Goal: Information Seeking & Learning: Learn about a topic

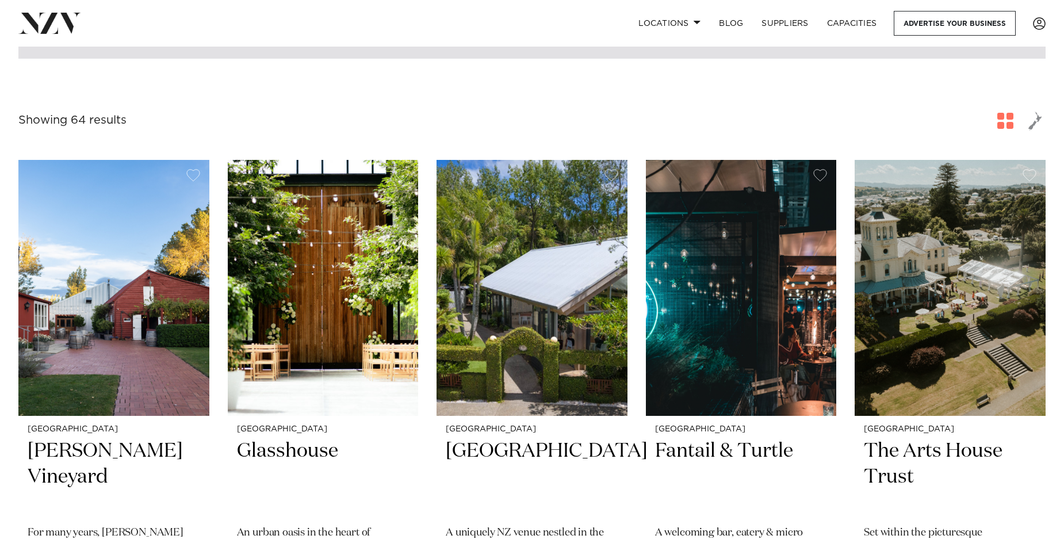
scroll to position [230, 0]
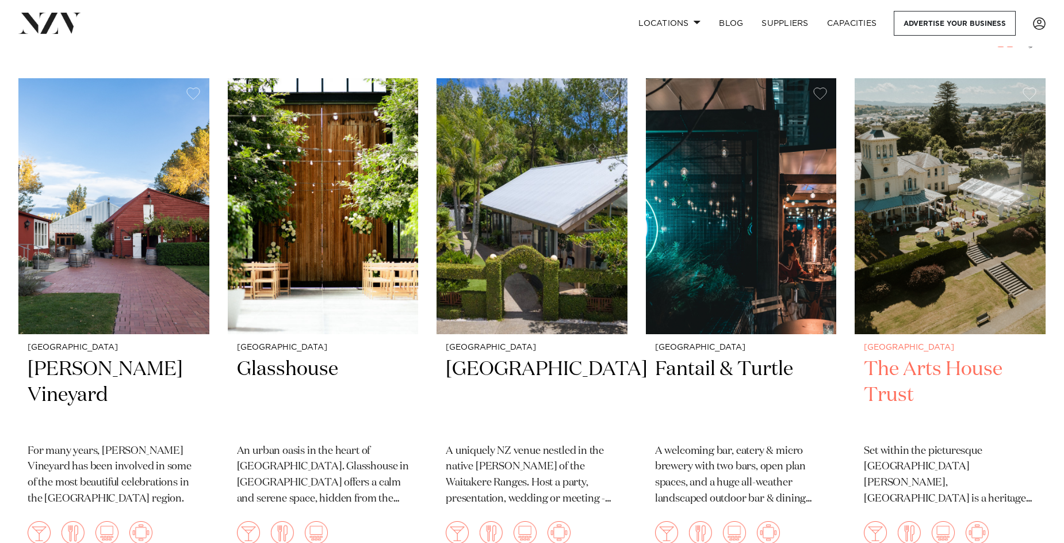
click at [917, 242] on img at bounding box center [950, 206] width 191 height 256
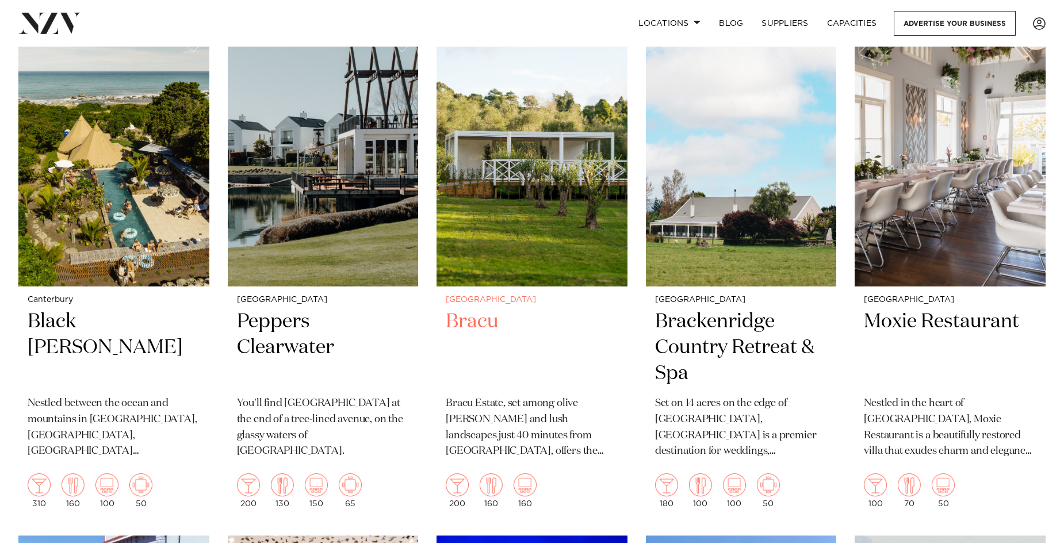
scroll to position [1841, 0]
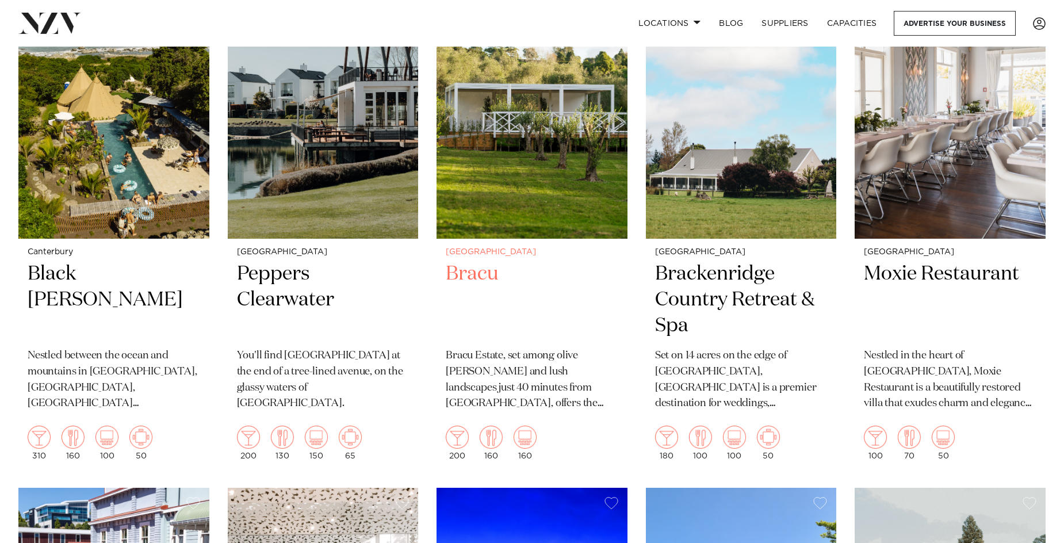
click at [530, 177] on img at bounding box center [532, 111] width 191 height 256
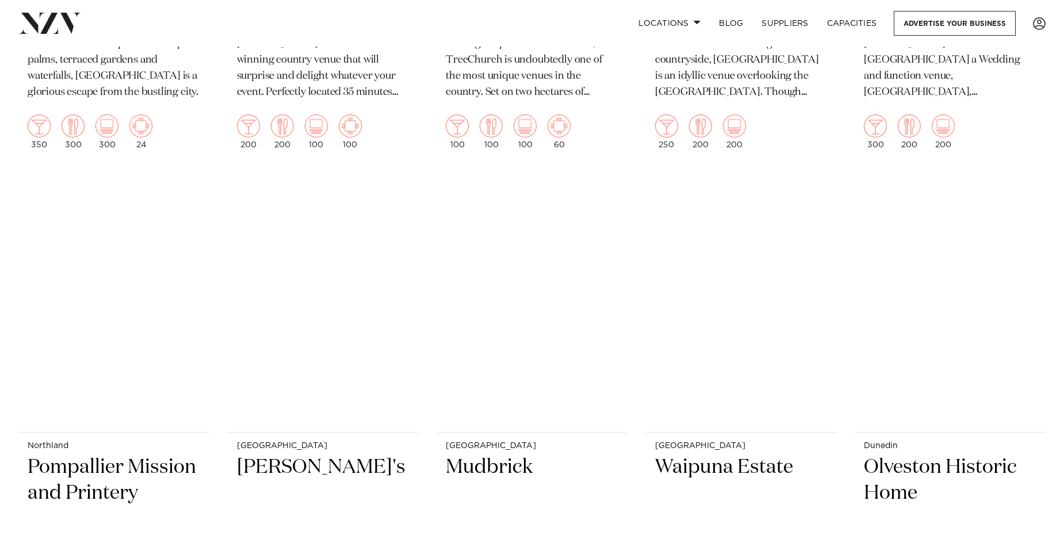
scroll to position [3163, 0]
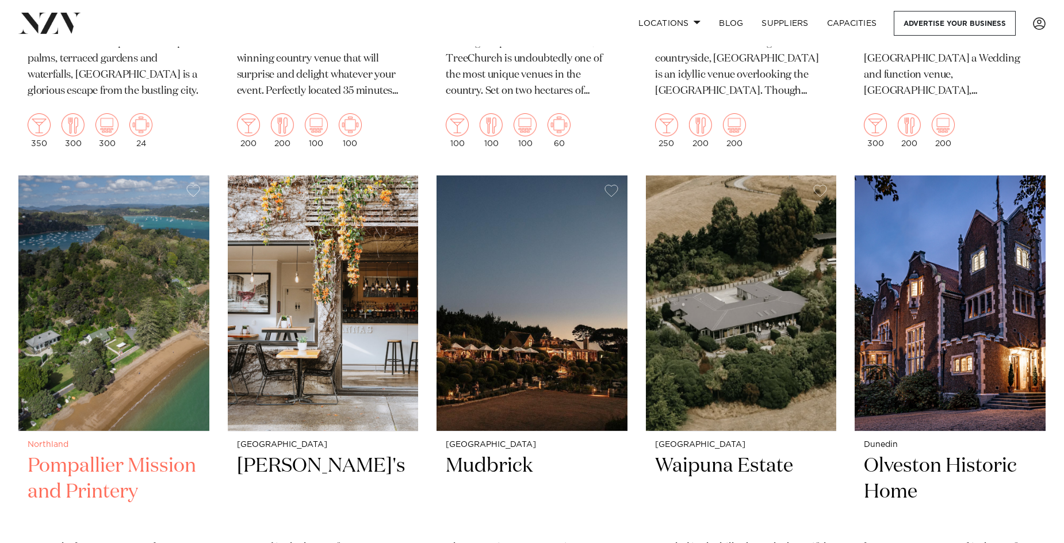
click at [116, 363] on img at bounding box center [113, 303] width 191 height 256
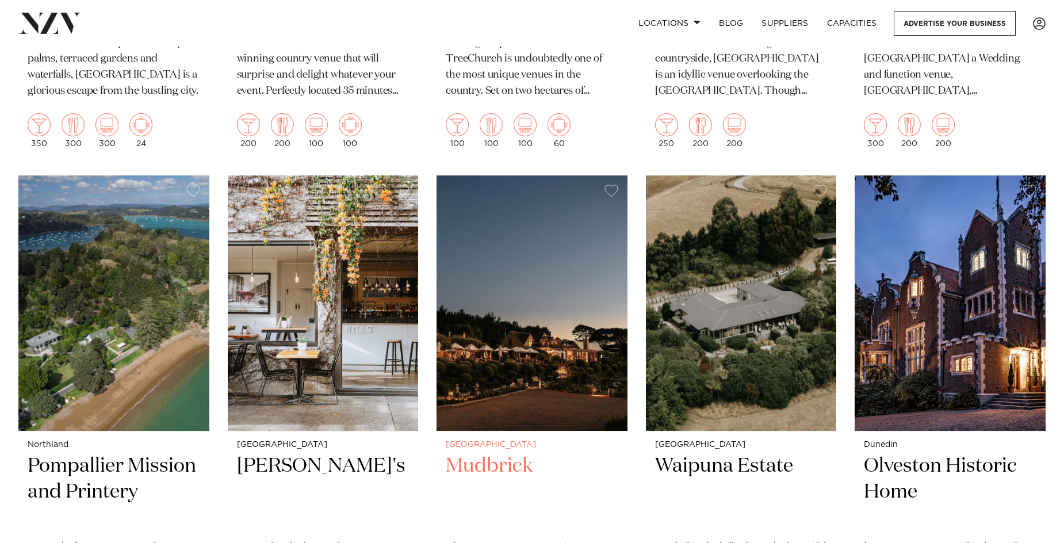
click at [542, 328] on img at bounding box center [532, 303] width 191 height 256
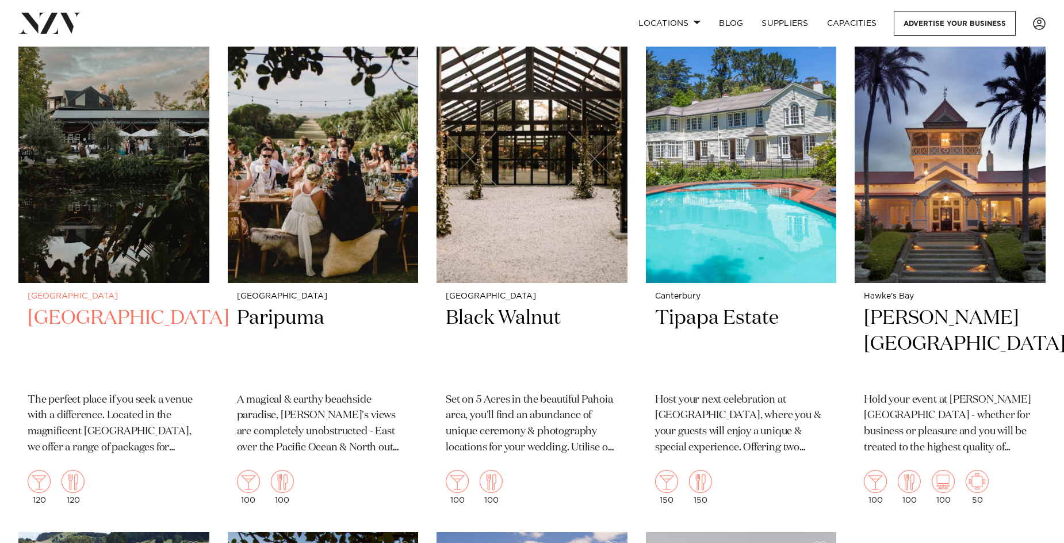
scroll to position [5867, 0]
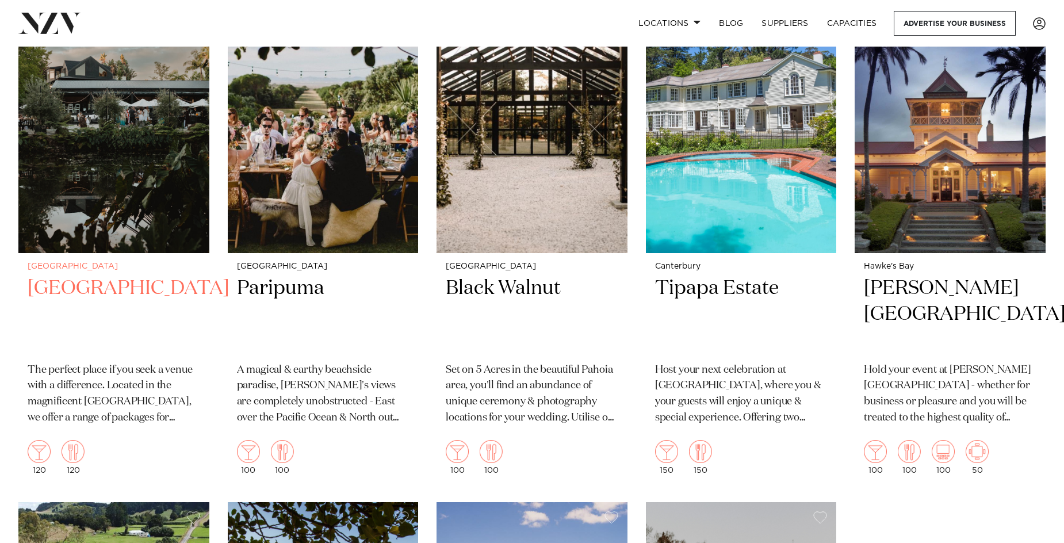
click at [127, 158] on img at bounding box center [113, 125] width 191 height 256
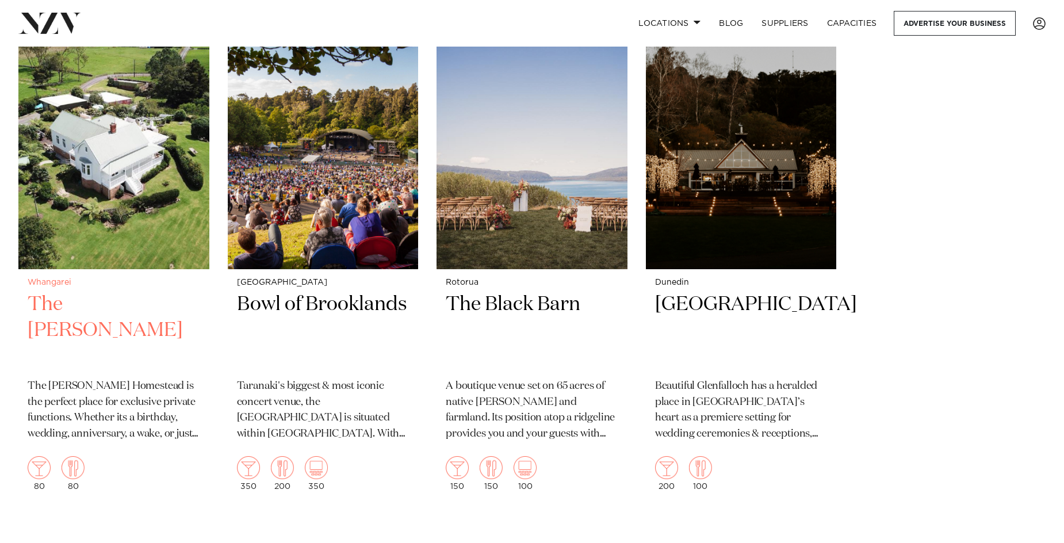
scroll to position [6327, 0]
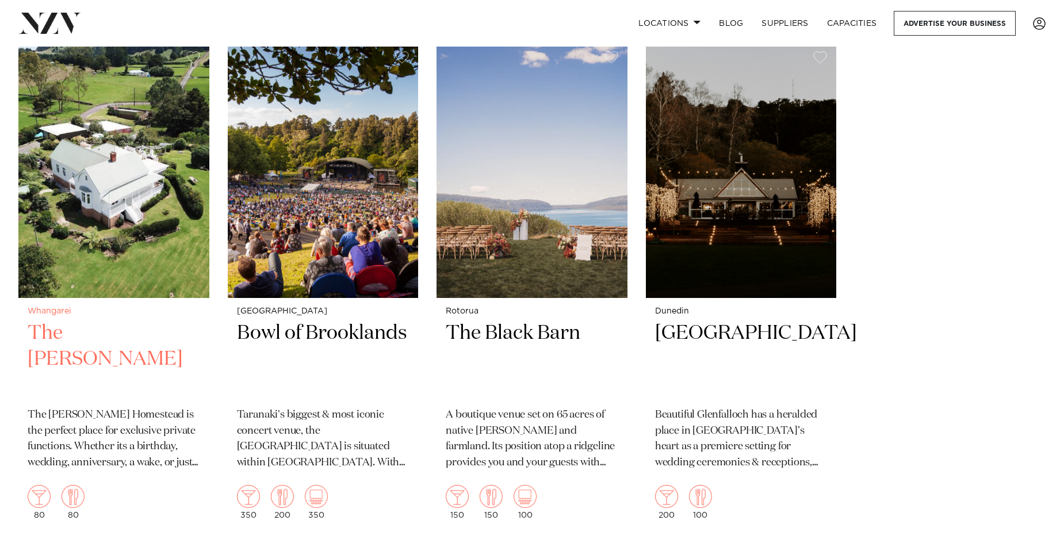
click at [132, 201] on img at bounding box center [113, 170] width 191 height 256
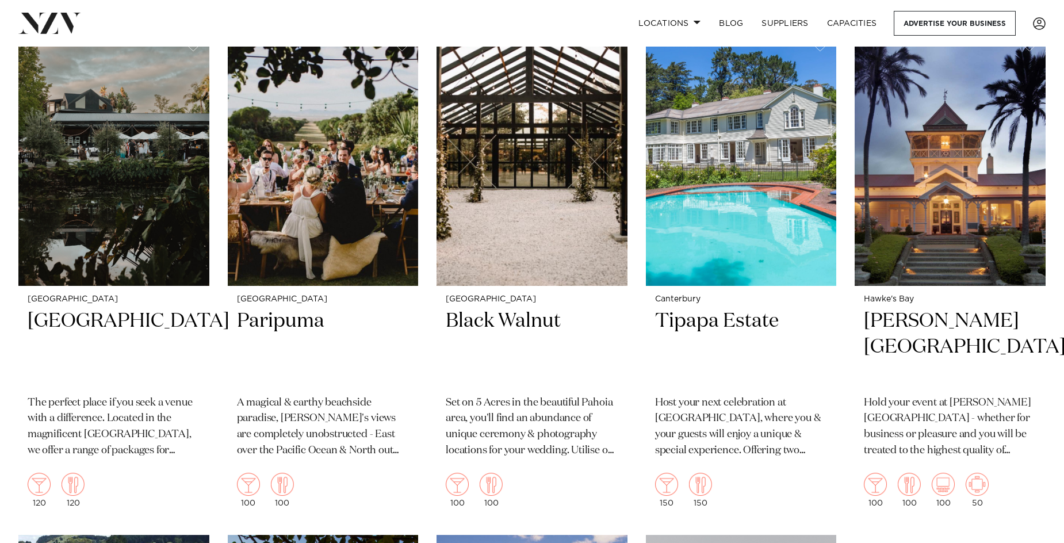
scroll to position [5809, 0]
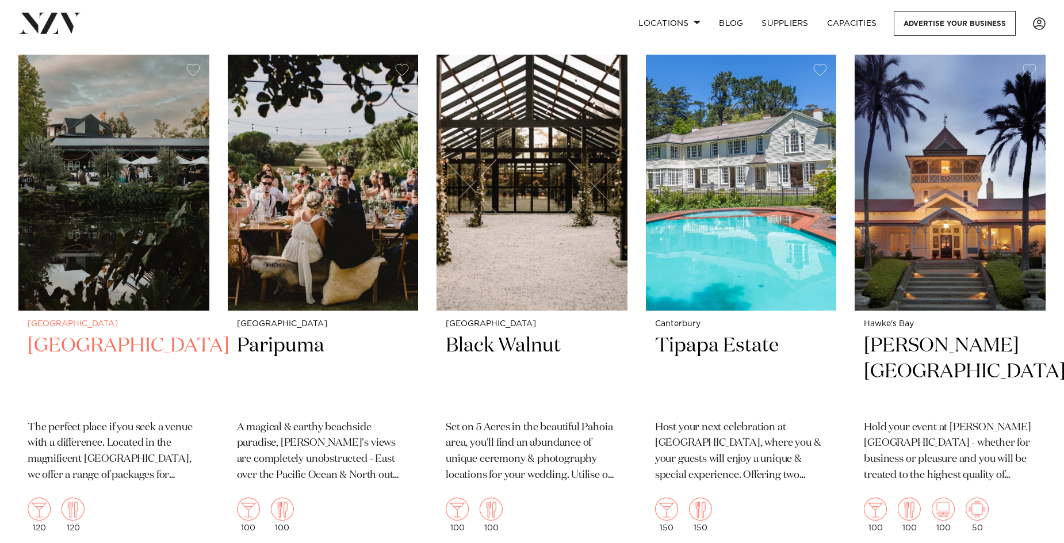
click at [113, 185] on img at bounding box center [113, 183] width 191 height 256
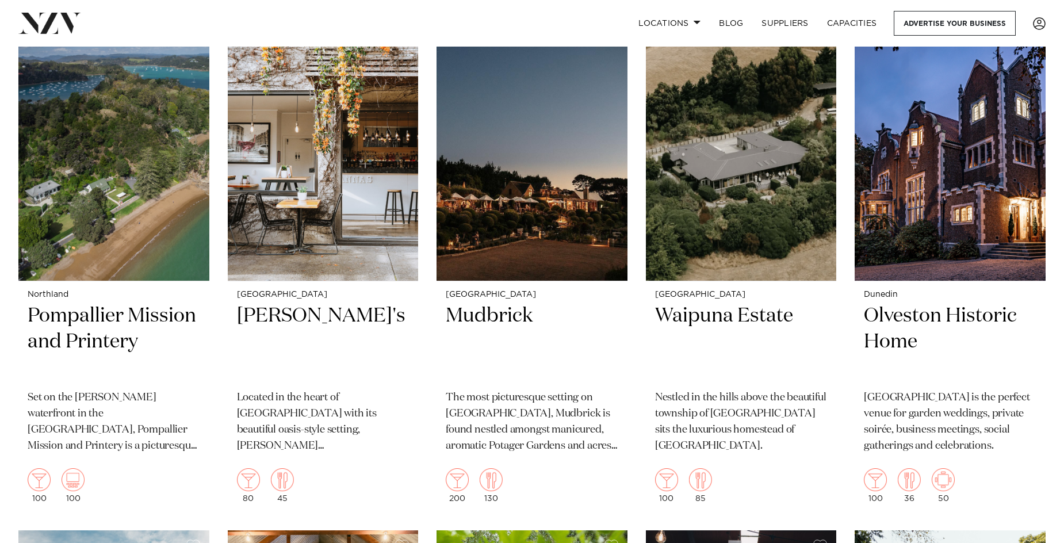
scroll to position [3278, 0]
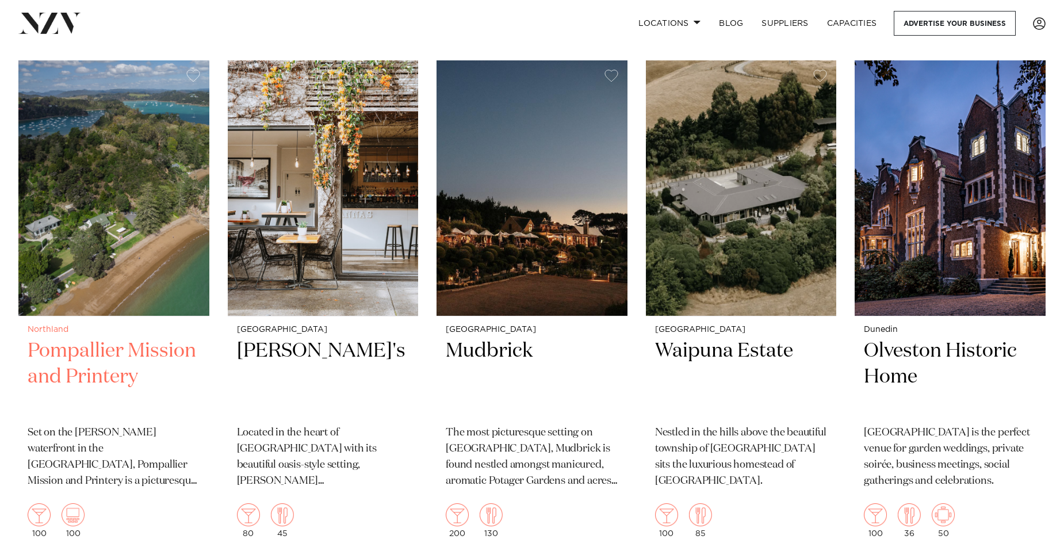
click at [112, 235] on img at bounding box center [113, 188] width 191 height 256
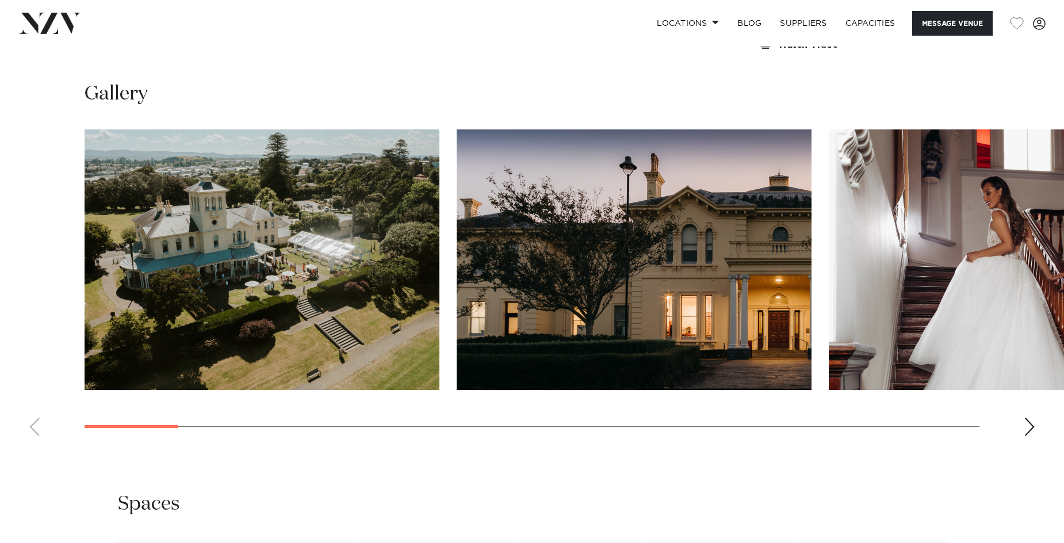
scroll to position [1099, 0]
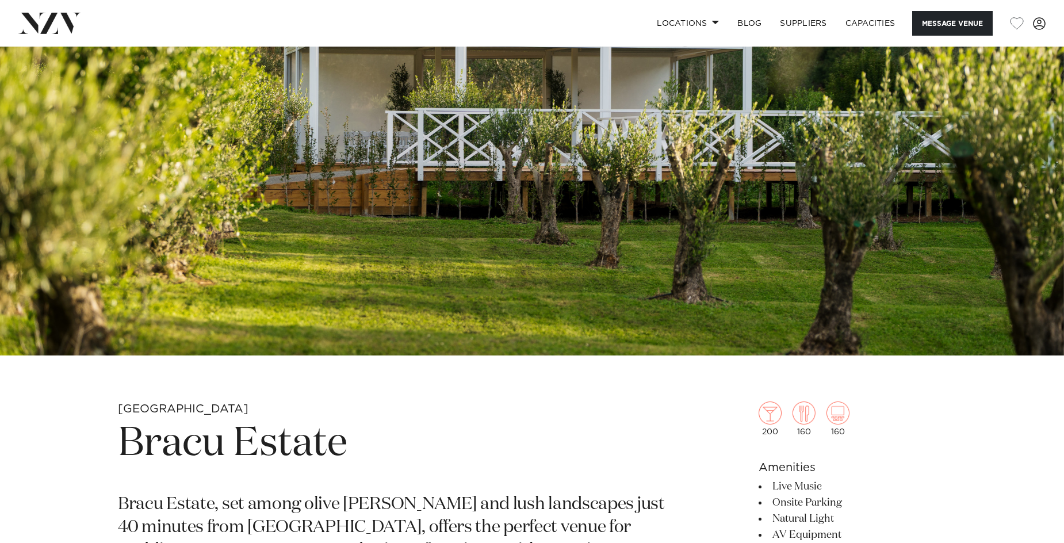
scroll to position [345, 0]
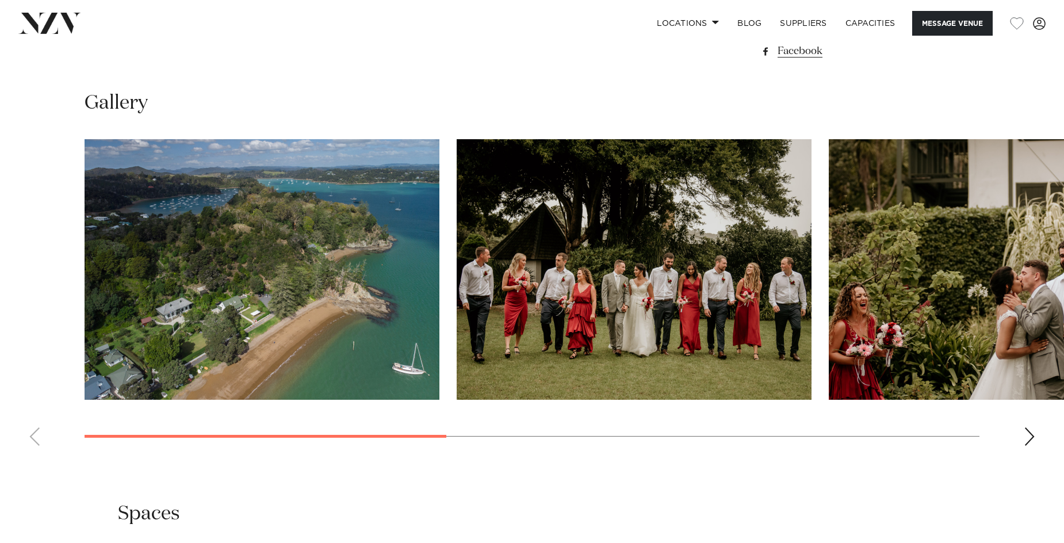
scroll to position [633, 0]
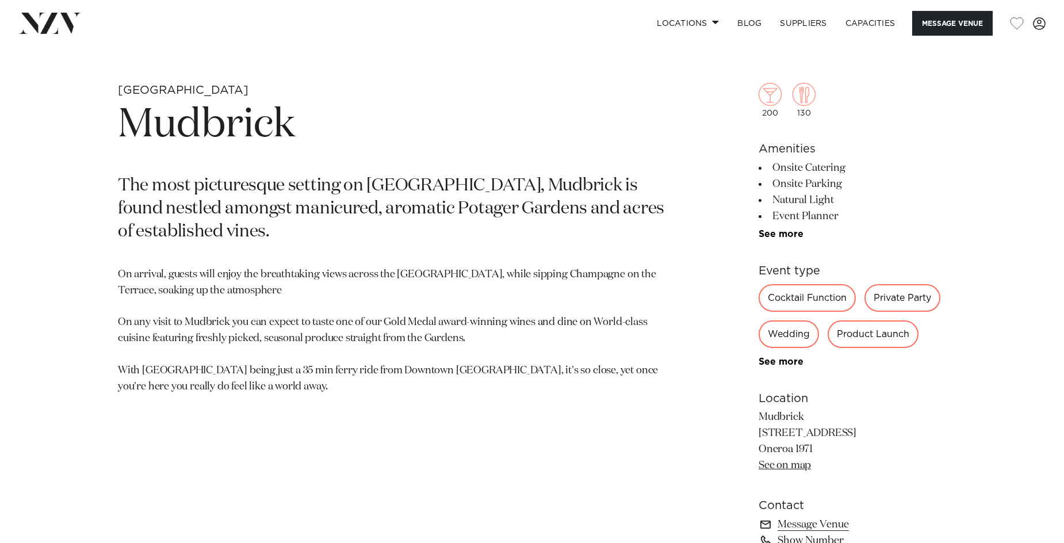
scroll to position [518, 0]
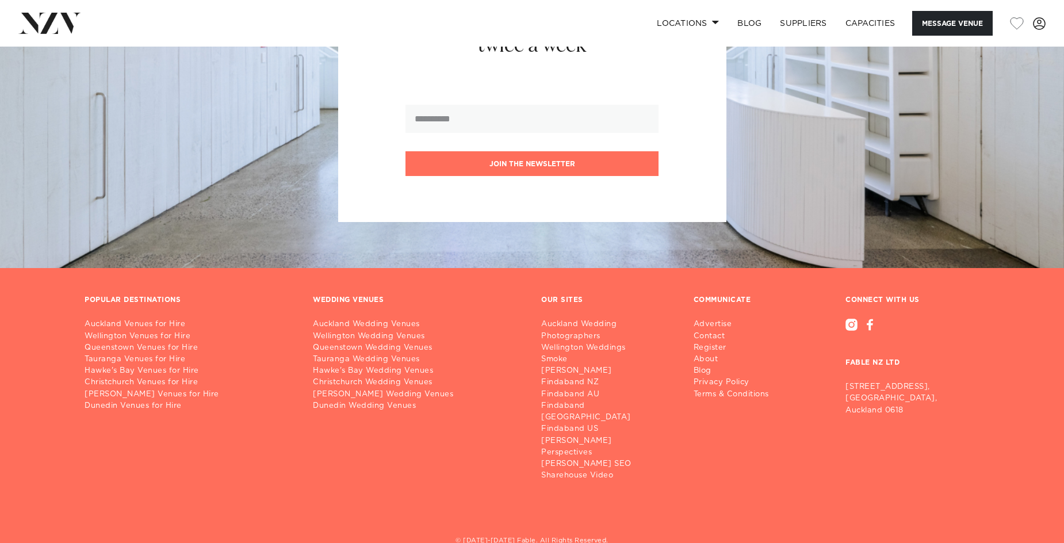
scroll to position [1484, 0]
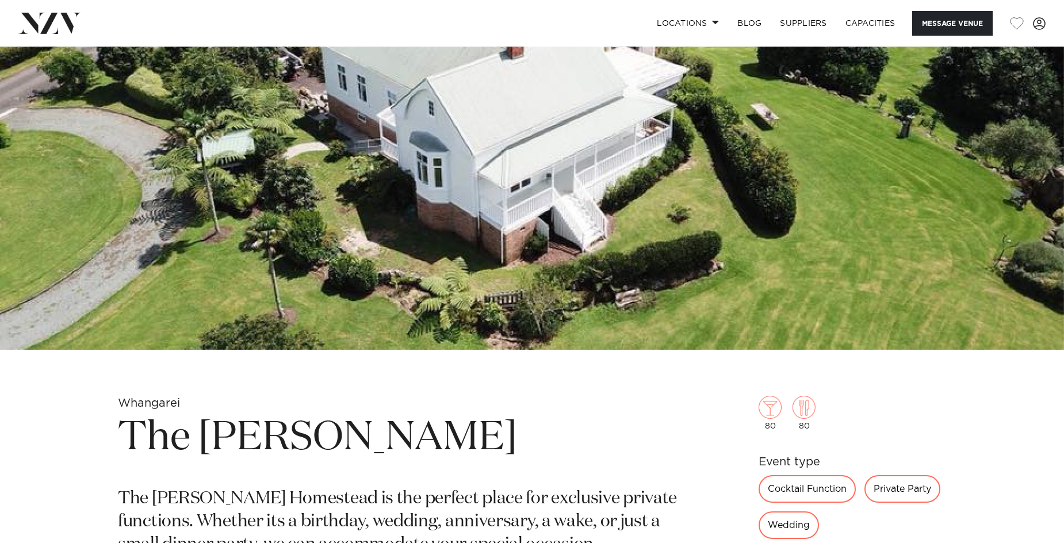
scroll to position [230, 0]
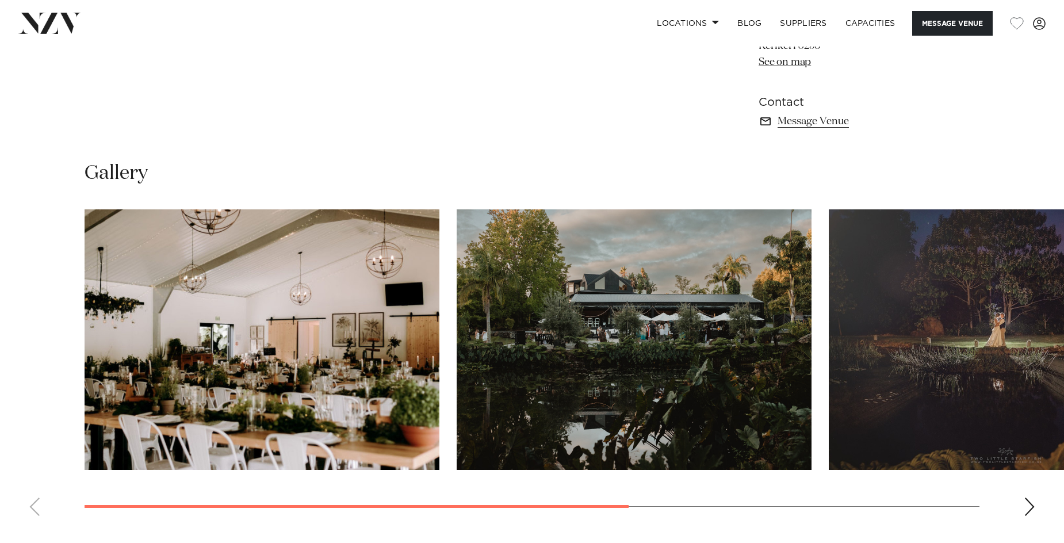
scroll to position [805, 0]
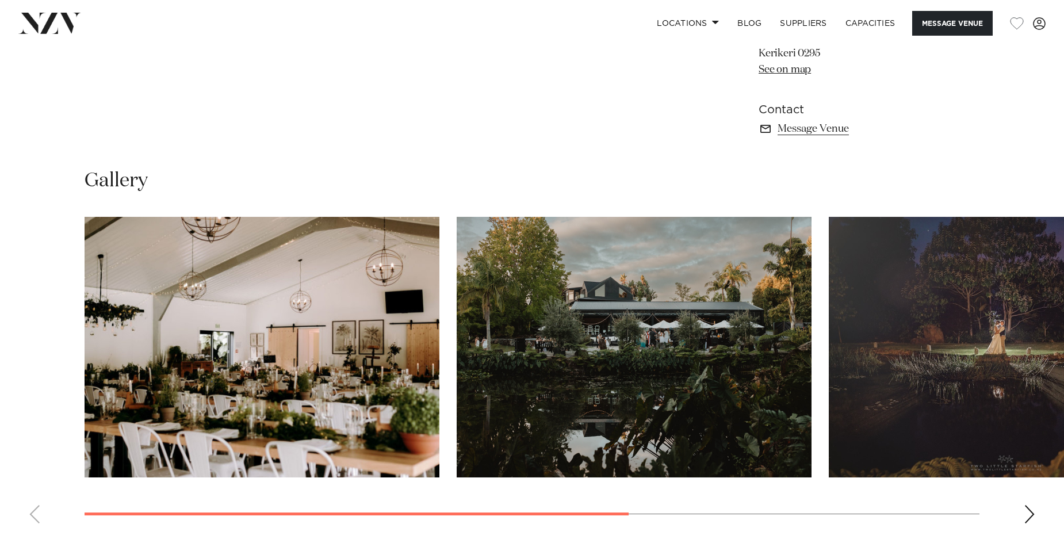
click at [1027, 515] on div "Next slide" at bounding box center [1030, 514] width 12 height 18
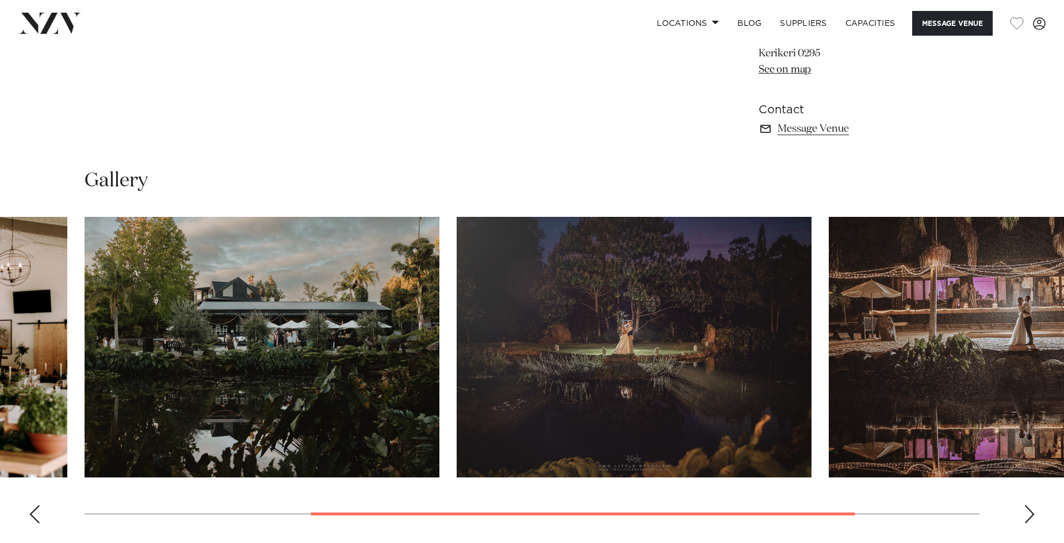
click at [1027, 515] on div "Next slide" at bounding box center [1030, 514] width 12 height 18
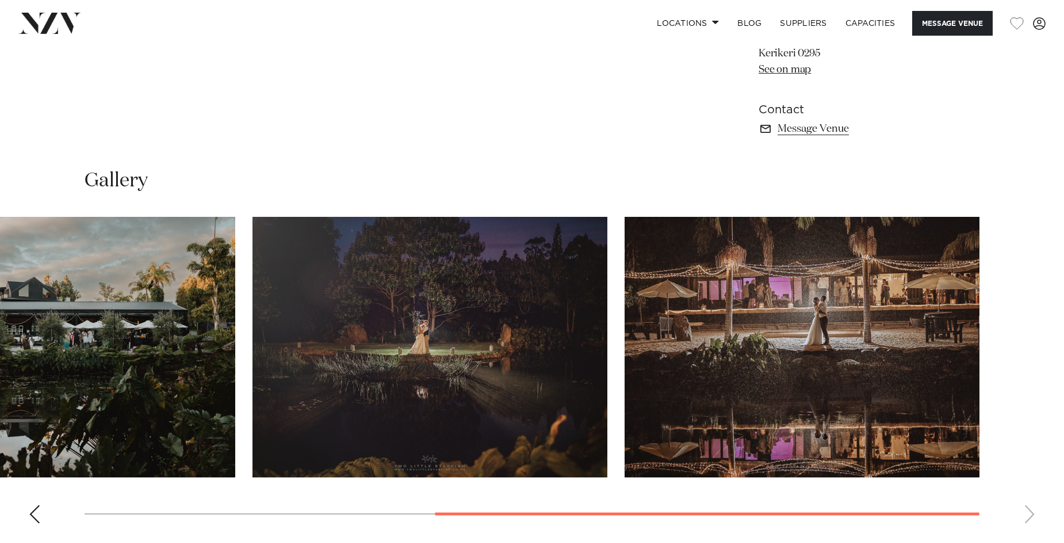
click at [1027, 515] on swiper-container at bounding box center [532, 375] width 1064 height 316
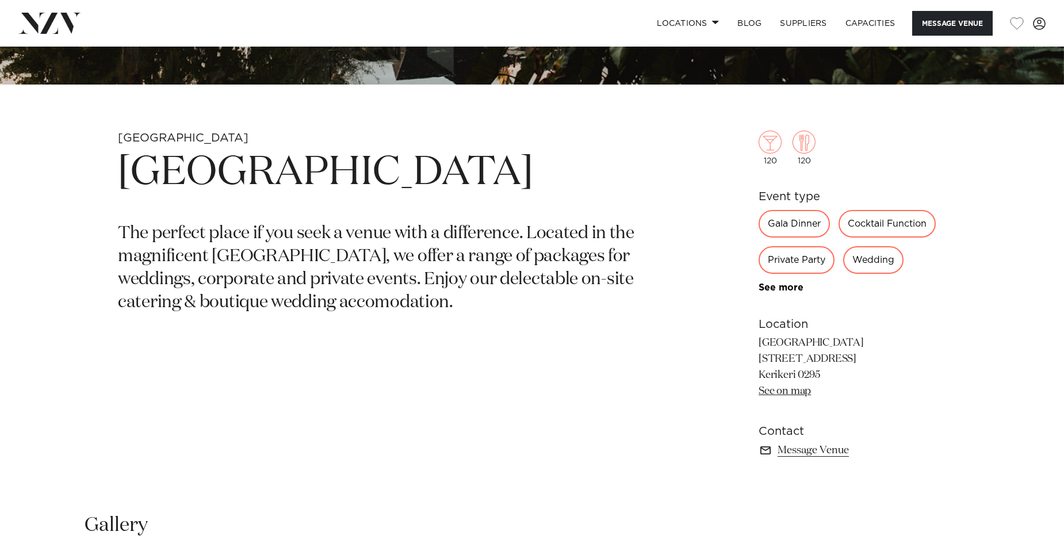
scroll to position [460, 0]
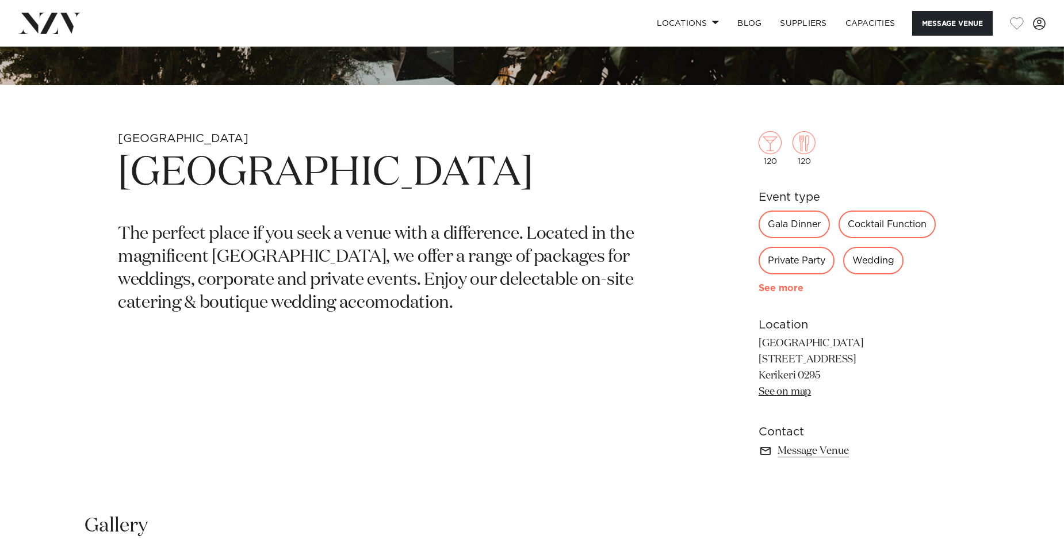
click at [787, 288] on link "See more" at bounding box center [804, 288] width 90 height 9
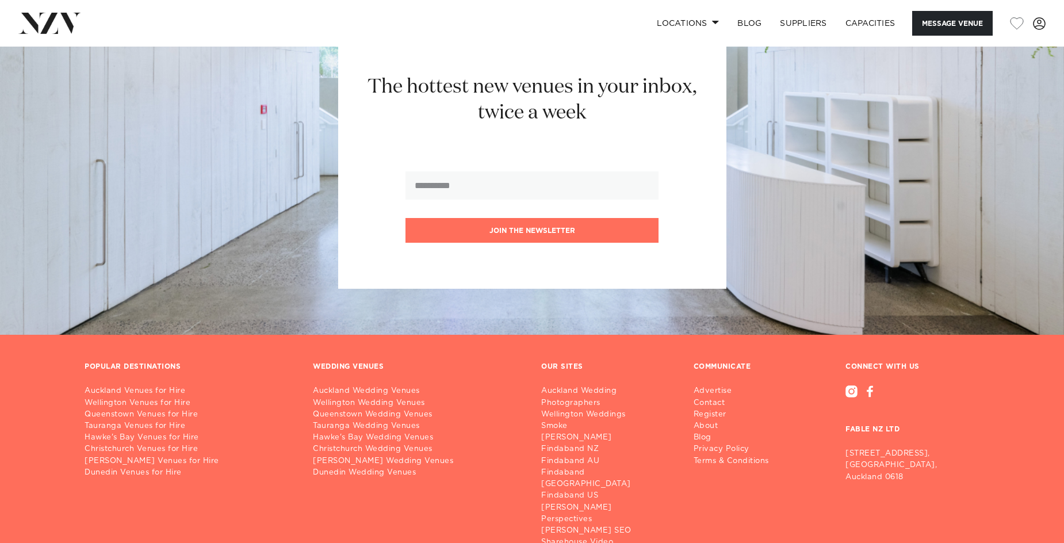
scroll to position [1521, 0]
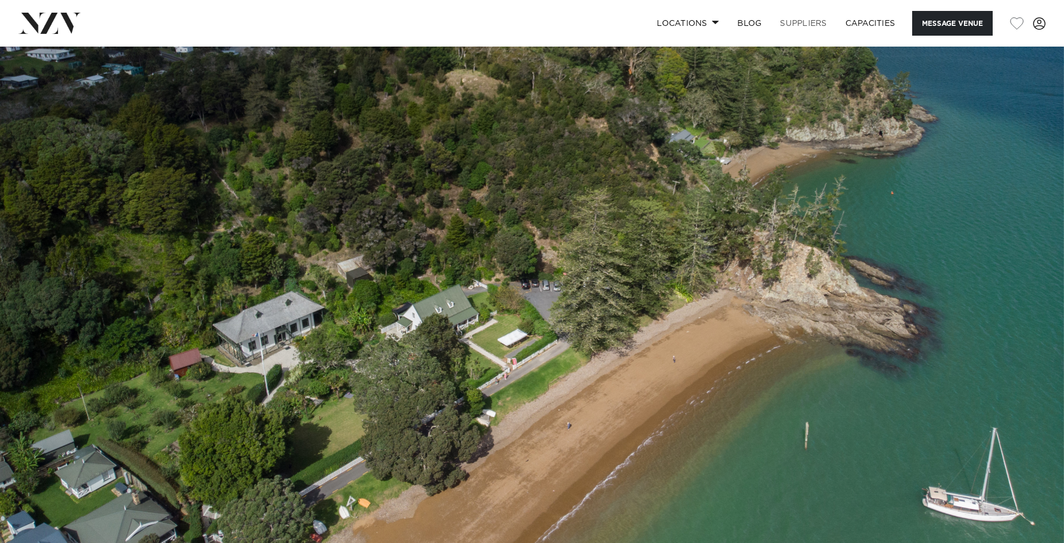
click at [803, 20] on link "SUPPLIERS" at bounding box center [803, 23] width 65 height 25
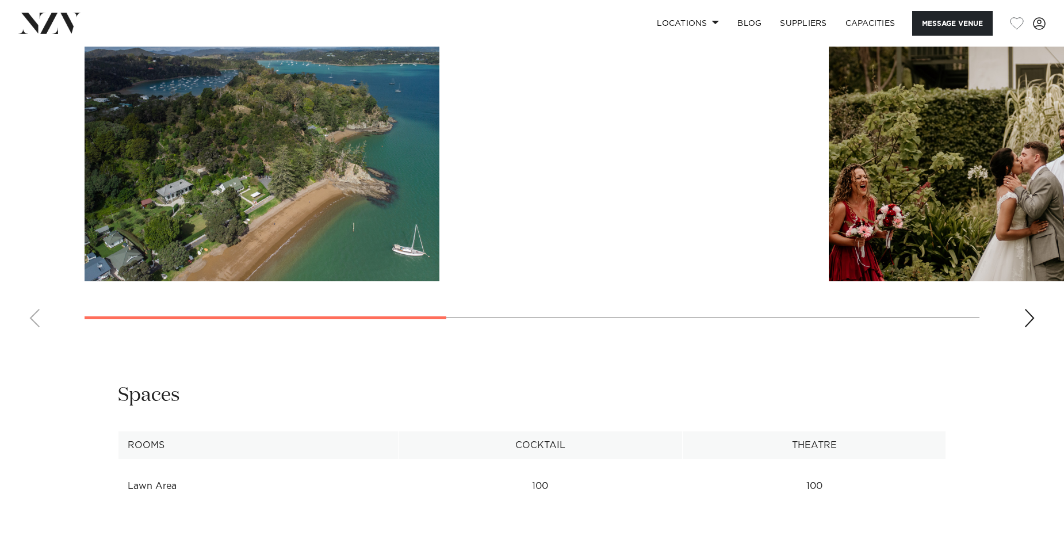
scroll to position [1150, 0]
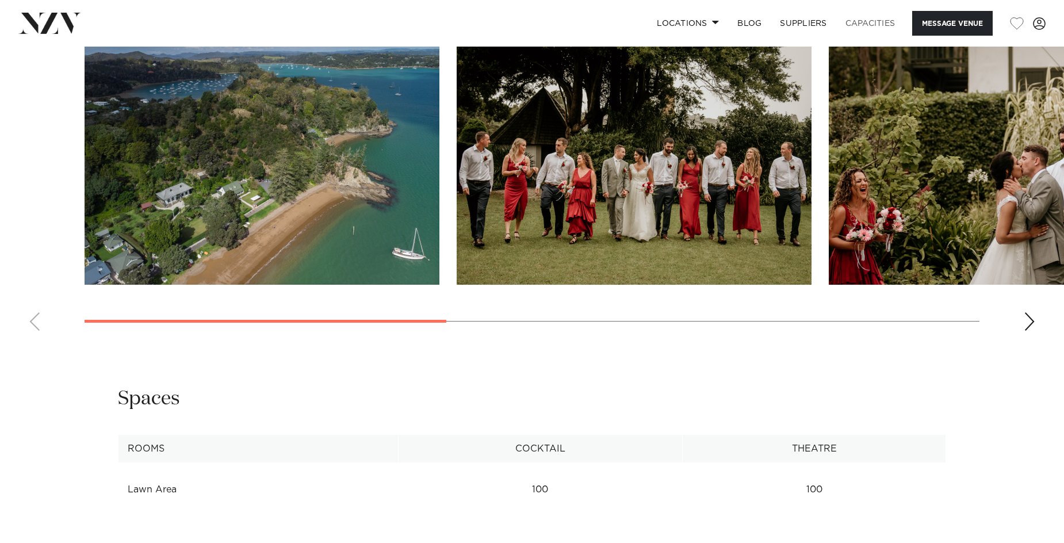
click at [874, 21] on link "Capacities" at bounding box center [870, 23] width 68 height 25
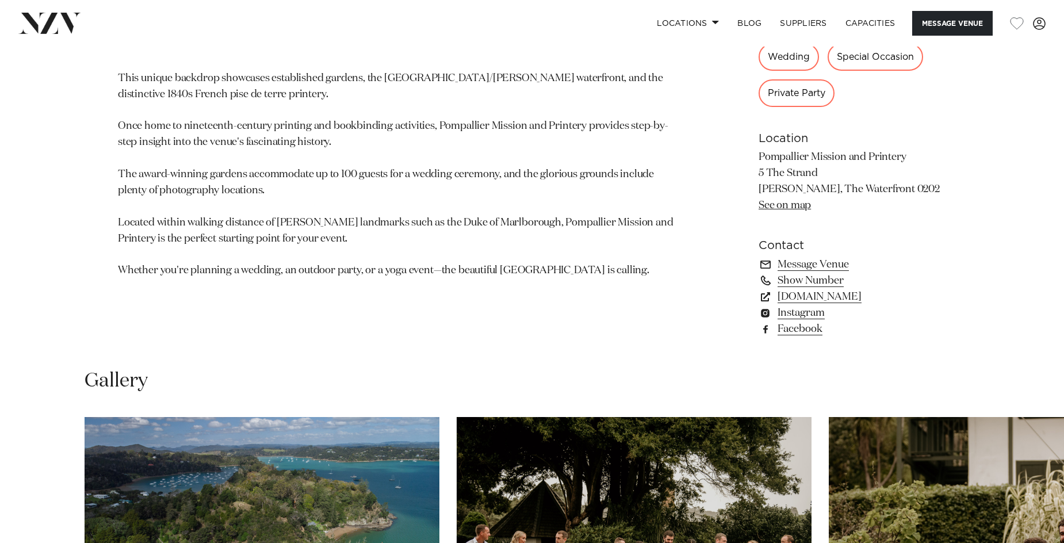
scroll to position [748, 0]
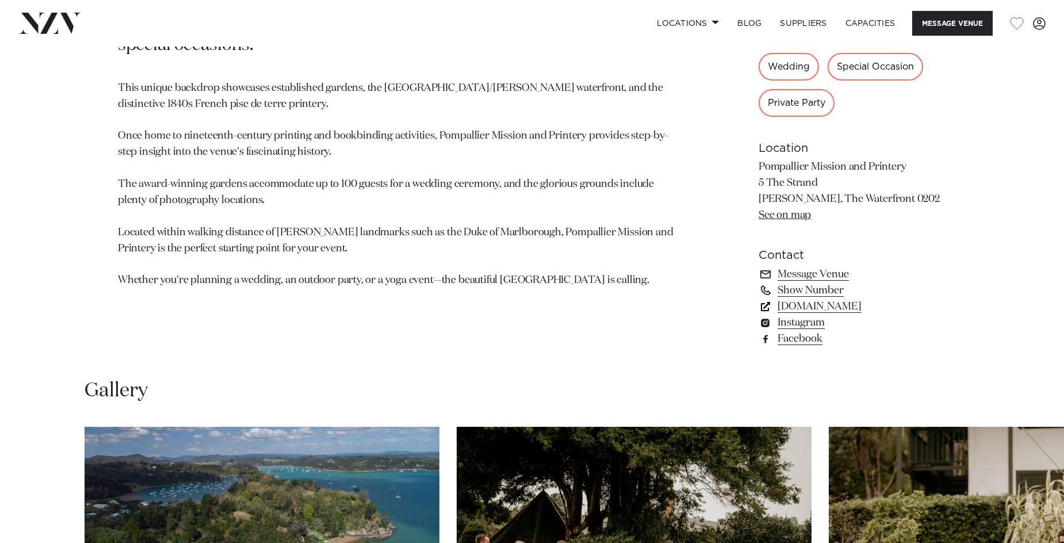
click at [829, 304] on link "www.visitheritage.co.nz" at bounding box center [853, 307] width 188 height 16
